Goal: Book appointment/travel/reservation

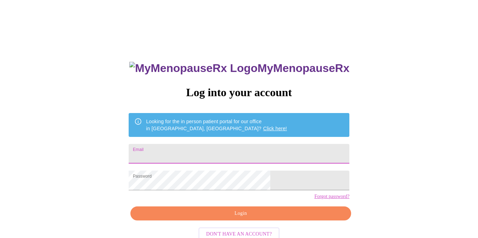
click at [208, 146] on input "Email" at bounding box center [239, 154] width 221 height 20
type input "[EMAIL_ADDRESS][DOMAIN_NAME]"
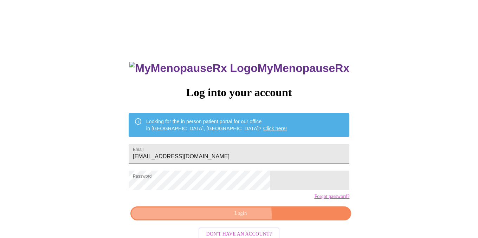
click at [228, 218] on span "Login" at bounding box center [240, 213] width 204 height 9
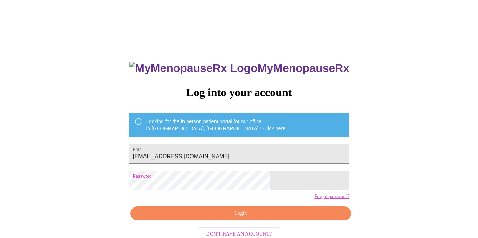
click at [244, 221] on button "Login" at bounding box center [240, 213] width 221 height 14
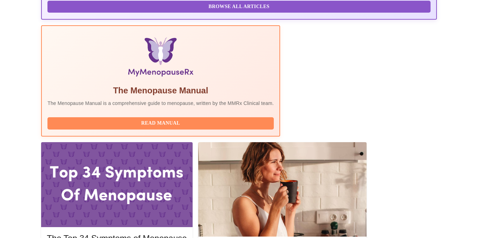
scroll to position [208, 0]
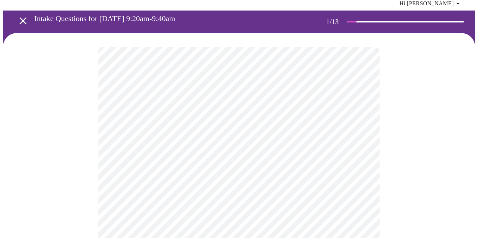
scroll to position [34, 0]
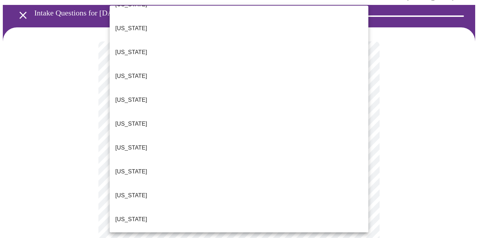
scroll to position [41, 0]
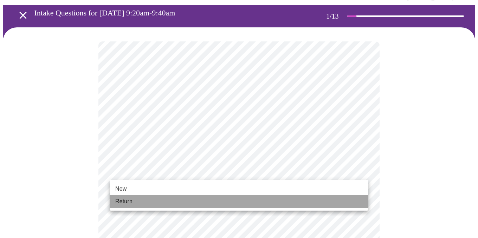
click at [126, 205] on span "Return" at bounding box center [123, 201] width 17 height 8
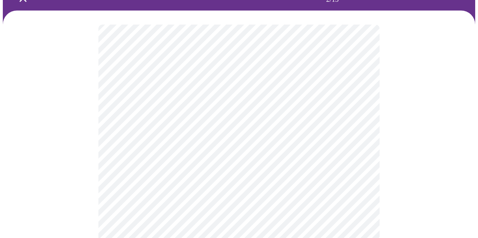
scroll to position [57, 0]
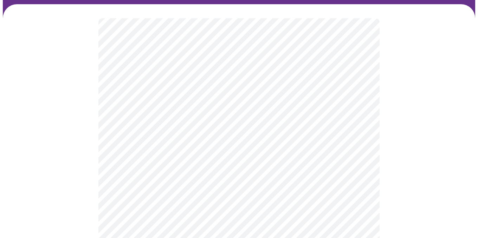
click at [152, 90] on body "MyMenopauseRx Appointments Messaging Labs Uploads Medications Community Refer a…" at bounding box center [239, 162] width 472 height 432
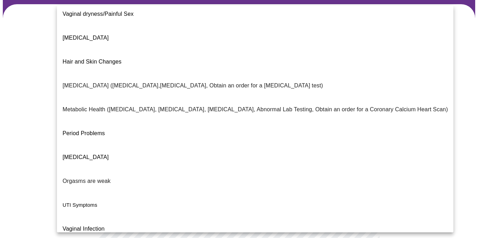
scroll to position [125, 0]
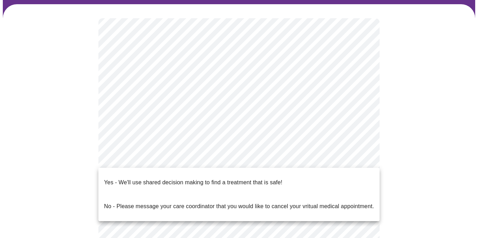
click at [130, 159] on body "MyMenopauseRx Appointments Messaging Labs Uploads Medications Community Refer a…" at bounding box center [239, 160] width 472 height 428
click at [125, 180] on p "Yes - We'll use shared decision making to find a treatment that is safe!" at bounding box center [193, 182] width 178 height 8
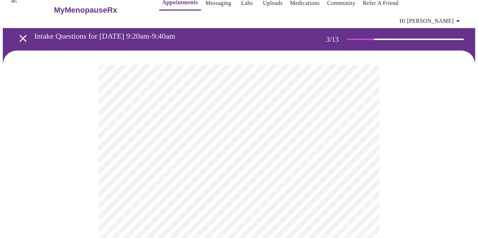
scroll to position [21, 0]
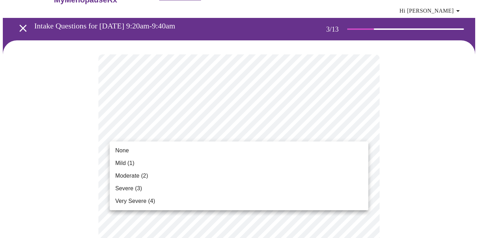
click at [137, 150] on li "None" at bounding box center [239, 150] width 258 height 13
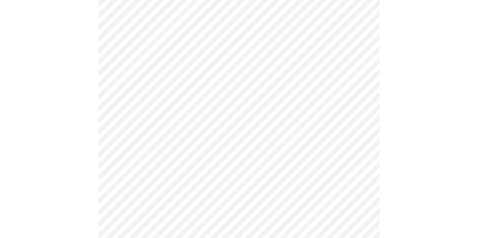
scroll to position [109, 0]
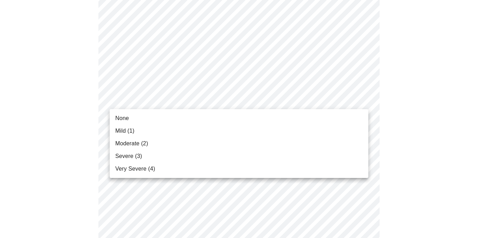
click at [131, 115] on li "None" at bounding box center [239, 118] width 258 height 13
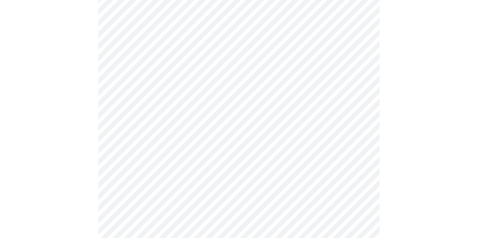
scroll to position [141, 0]
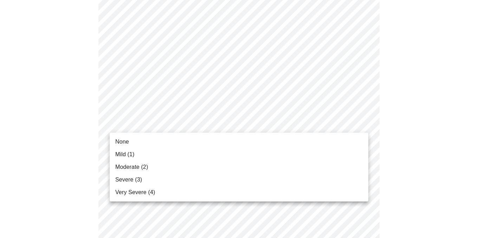
click at [139, 154] on li "Mild (1)" at bounding box center [239, 154] width 258 height 13
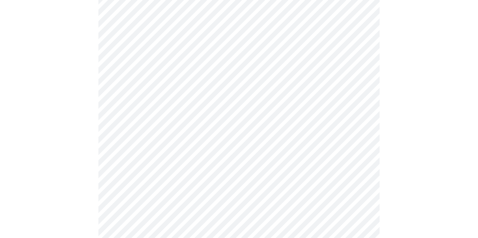
scroll to position [176, 0]
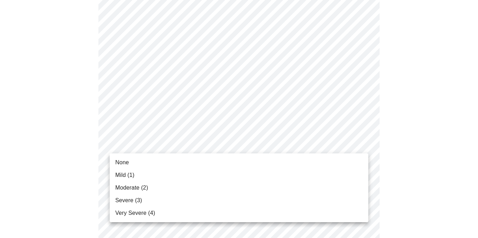
click at [127, 174] on span "Mild (1)" at bounding box center [124, 175] width 19 height 8
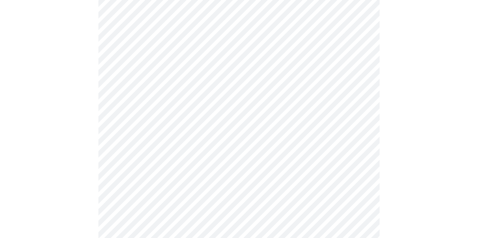
scroll to position [230, 0]
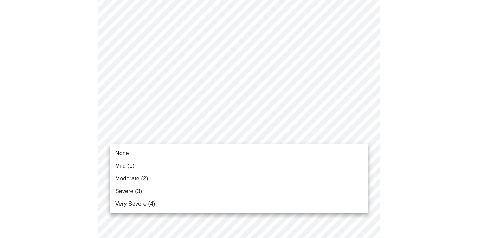
click at [127, 137] on body "MyMenopauseRx Appointments Messaging Labs Uploads Medications Community Refer a…" at bounding box center [239, 224] width 472 height 905
click at [124, 164] on span "Mild (1)" at bounding box center [124, 166] width 19 height 8
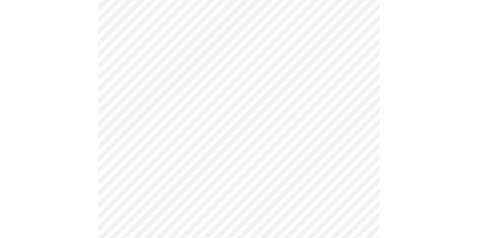
scroll to position [258, 0]
click at [129, 151] on body "MyMenopauseRx Appointments Messaging Labs Uploads Medications Community Refer a…" at bounding box center [239, 192] width 472 height 895
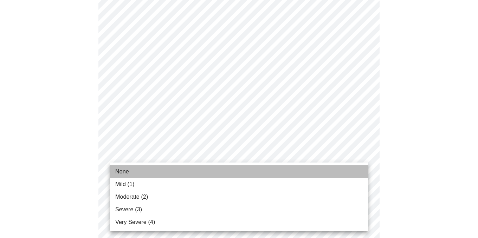
click at [125, 170] on span "None" at bounding box center [122, 172] width 14 height 8
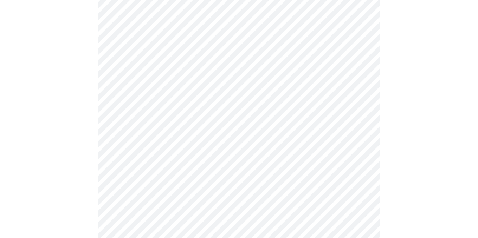
scroll to position [303, 0]
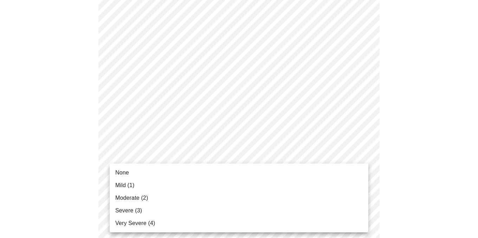
click at [127, 162] on body "MyMenopauseRx Appointments Messaging Labs Uploads Medications Community Refer a…" at bounding box center [239, 142] width 472 height 885
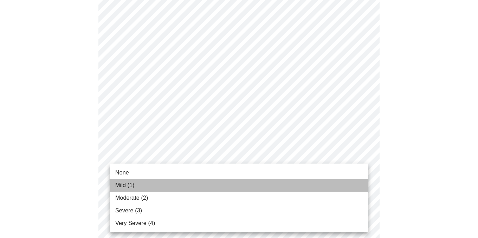
click at [128, 185] on span "Mild (1)" at bounding box center [124, 185] width 19 height 8
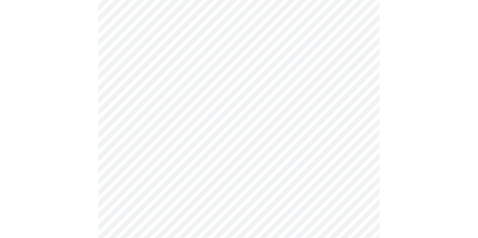
scroll to position [389, 0]
click at [151, 140] on body "MyMenopauseRx Appointments Messaging Labs Uploads Medications Community Refer a…" at bounding box center [239, 51] width 472 height 875
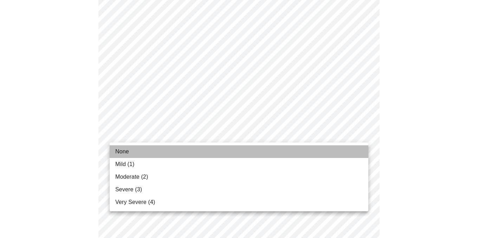
click at [139, 154] on li "None" at bounding box center [239, 151] width 258 height 13
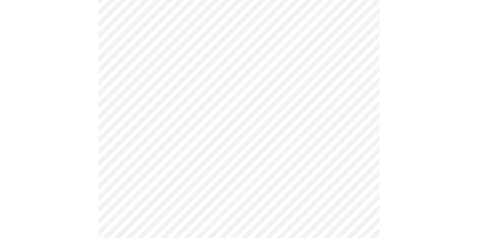
scroll to position [419, 0]
click at [135, 156] on body "MyMenopauseRx Appointments Messaging Labs Uploads Medications Community Refer a…" at bounding box center [239, 16] width 472 height 865
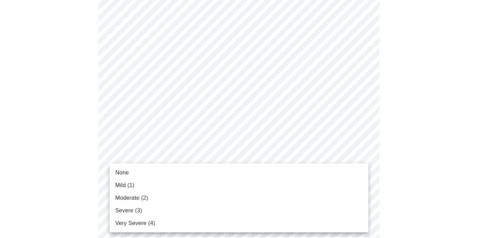
click at [133, 171] on li "None" at bounding box center [239, 172] width 258 height 13
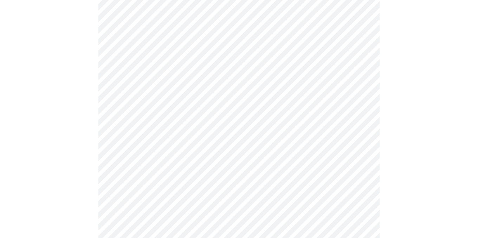
scroll to position [481, 0]
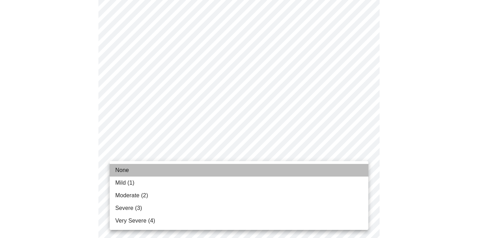
click at [131, 171] on li "None" at bounding box center [239, 170] width 258 height 13
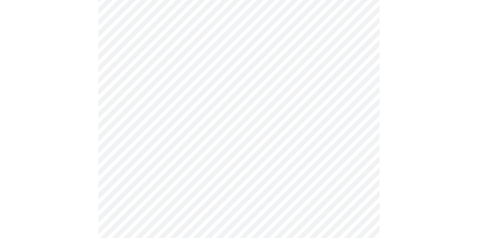
scroll to position [538, 0]
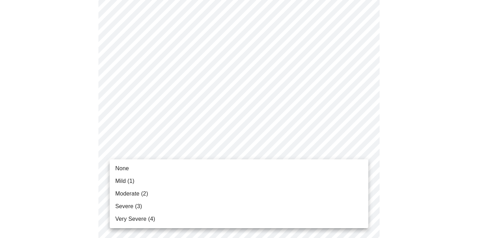
click at [128, 170] on span "None" at bounding box center [122, 168] width 14 height 8
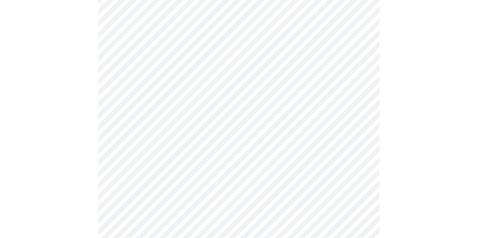
scroll to position [314, 0]
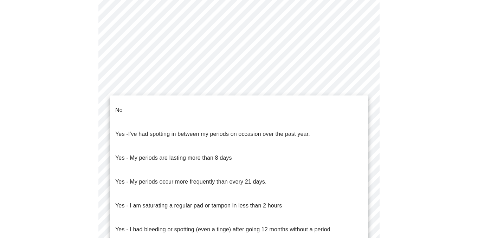
click at [160, 88] on body "MyMenopauseRx Appointments Messaging Labs Uploads Medications Community Refer a…" at bounding box center [239, 26] width 472 height 675
click at [146, 109] on li "No" at bounding box center [239, 110] width 258 height 24
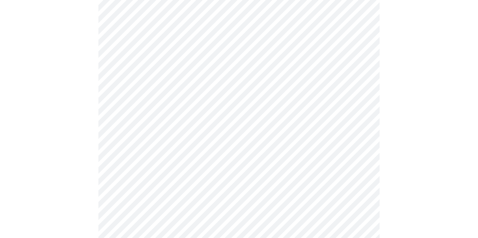
click at [146, 138] on body "MyMenopauseRx Appointments Messaging Labs Uploads Medications Community Refer a…" at bounding box center [239, 24] width 472 height 670
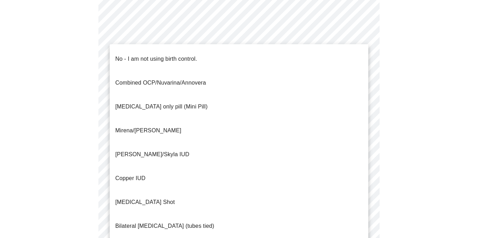
click at [136, 57] on p "No - I am not using birth control." at bounding box center [156, 59] width 82 height 8
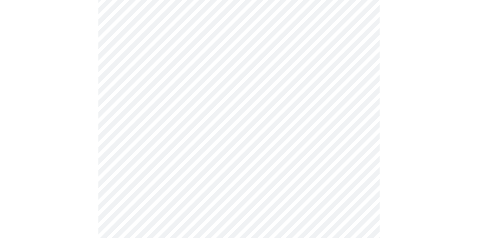
scroll to position [400, 0]
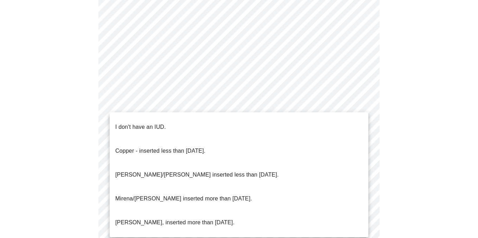
click at [139, 123] on p "I don't have an IUD." at bounding box center [140, 127] width 51 height 8
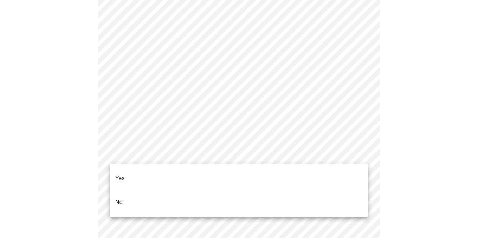
click at [140, 176] on li "Yes" at bounding box center [239, 178] width 258 height 24
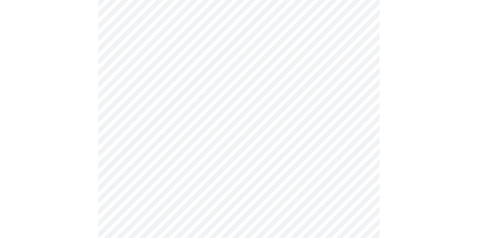
scroll to position [1861, 0]
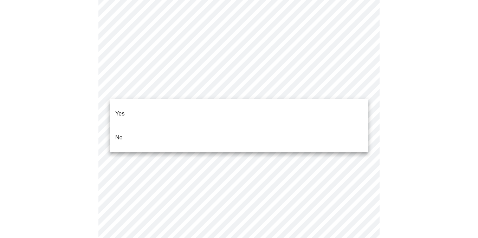
click at [132, 126] on li "No" at bounding box center [239, 138] width 258 height 24
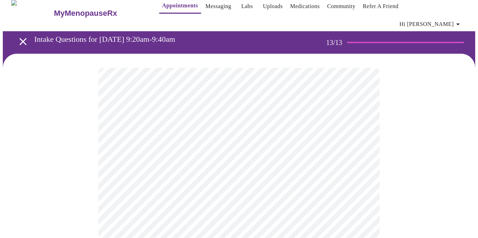
scroll to position [2, 0]
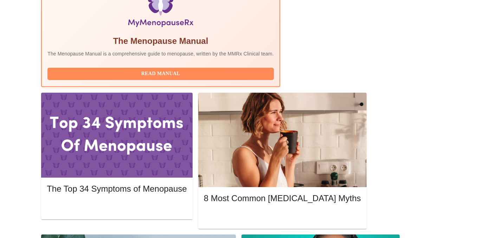
scroll to position [260, 0]
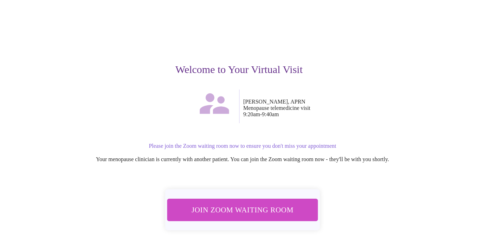
scroll to position [55, 0]
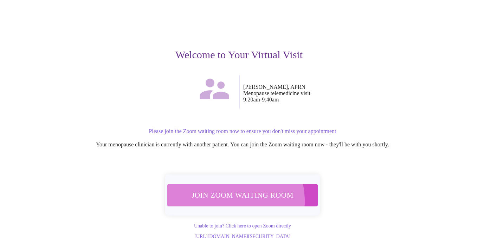
click at [222, 189] on span "Join Zoom Waiting Room" at bounding box center [242, 195] width 132 height 13
